Goal: Navigation & Orientation: Find specific page/section

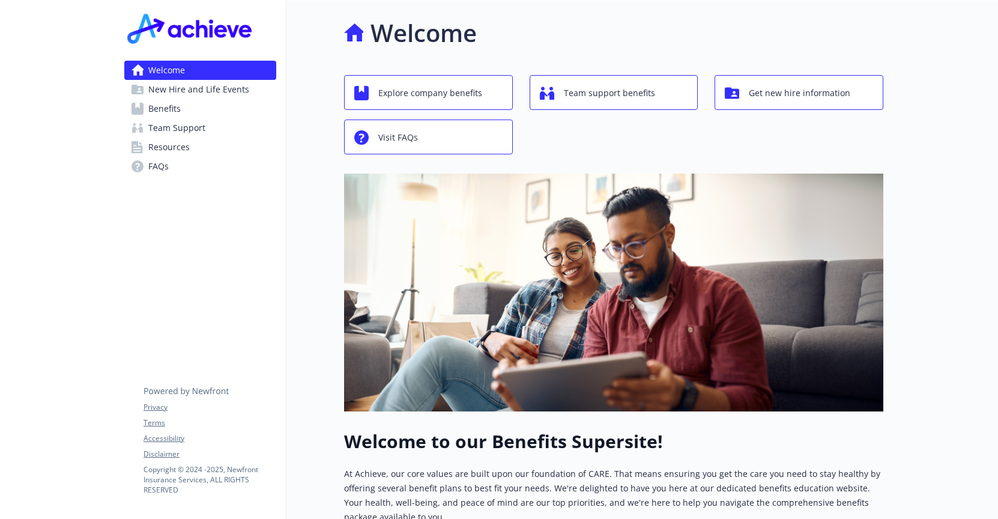
click at [167, 109] on span "Benefits" at bounding box center [164, 108] width 32 height 19
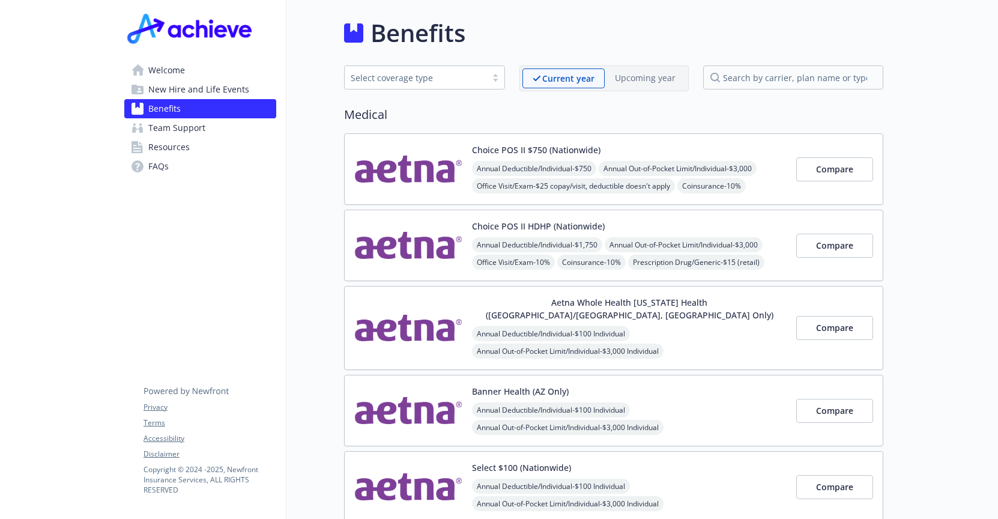
click at [167, 147] on span "Resources" at bounding box center [168, 147] width 41 height 19
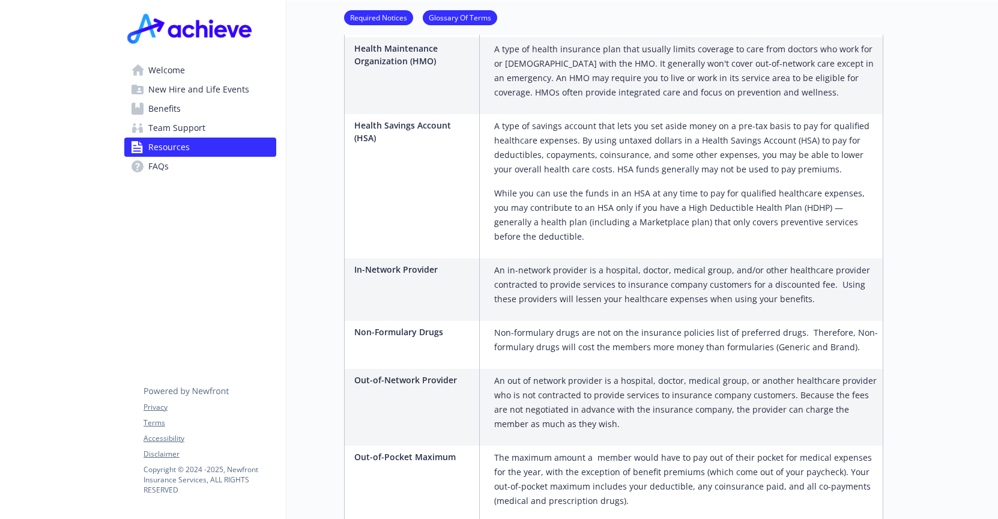
scroll to position [1801, 0]
